Goal: Task Accomplishment & Management: Manage account settings

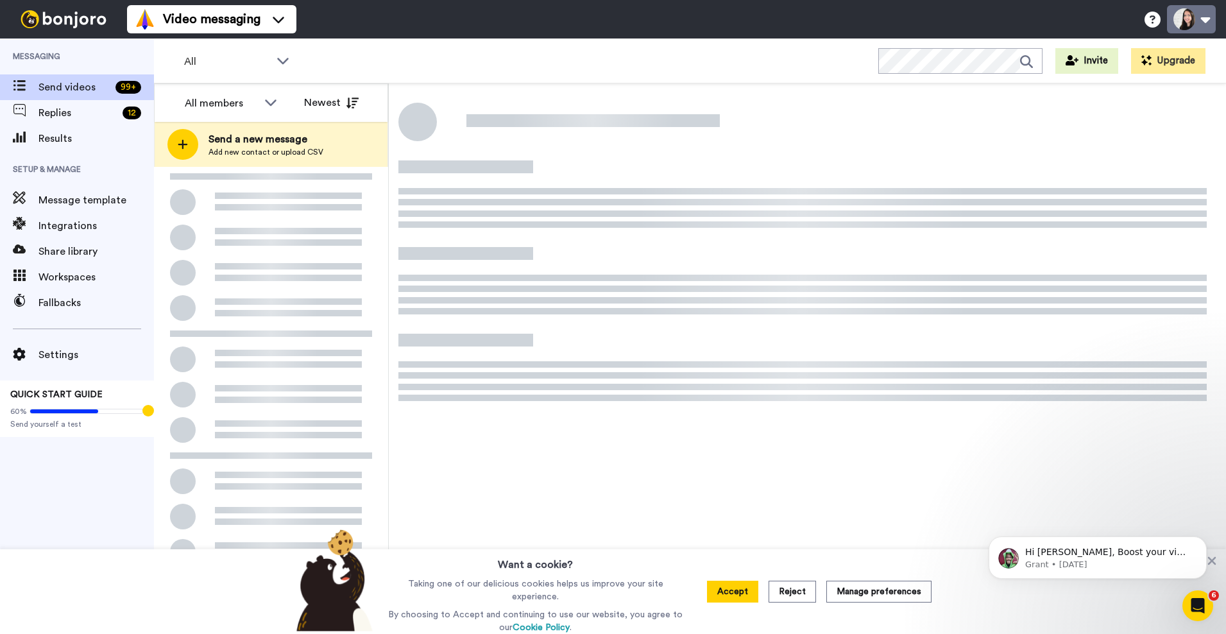
click at [1191, 19] on button at bounding box center [1191, 19] width 49 height 28
